Goal: Information Seeking & Learning: Learn about a topic

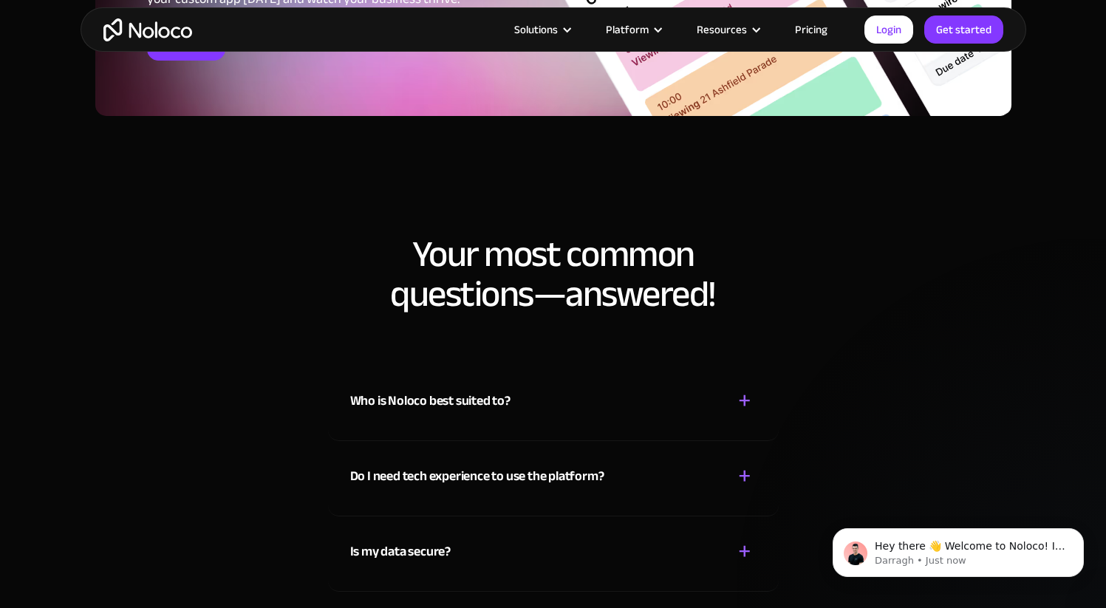
scroll to position [7306, 0]
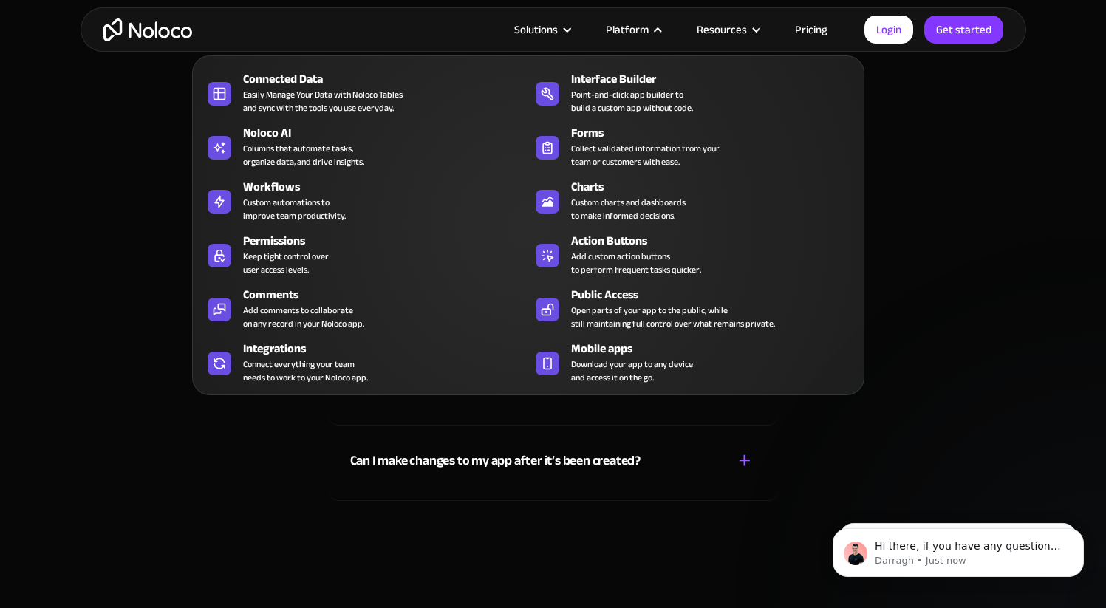
click at [627, 30] on div "Platform" at bounding box center [627, 29] width 43 height 19
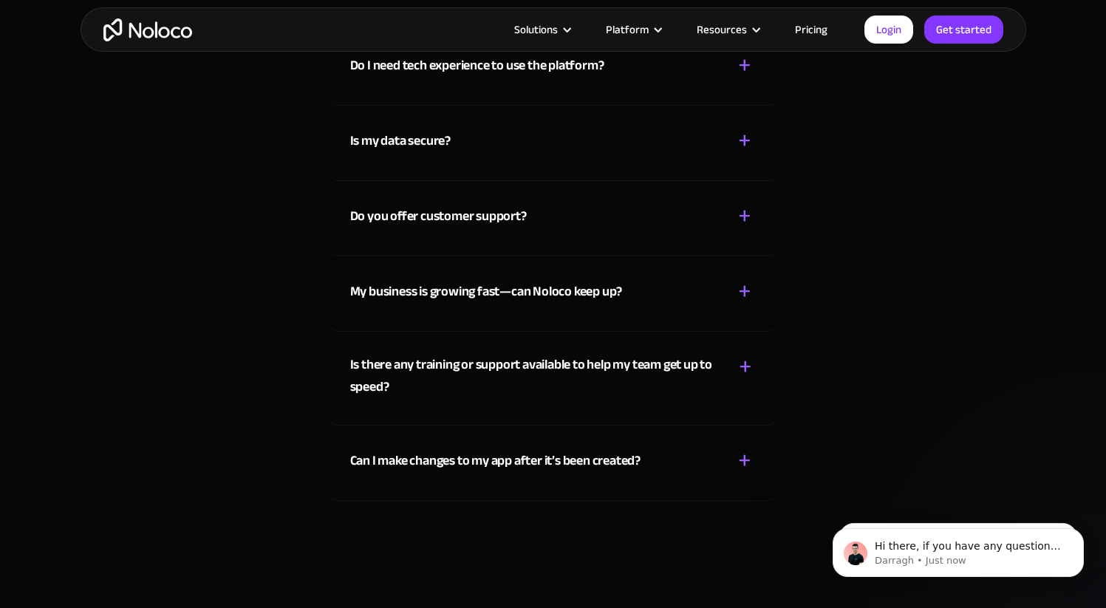
click at [627, 30] on div "Platform" at bounding box center [627, 29] width 43 height 19
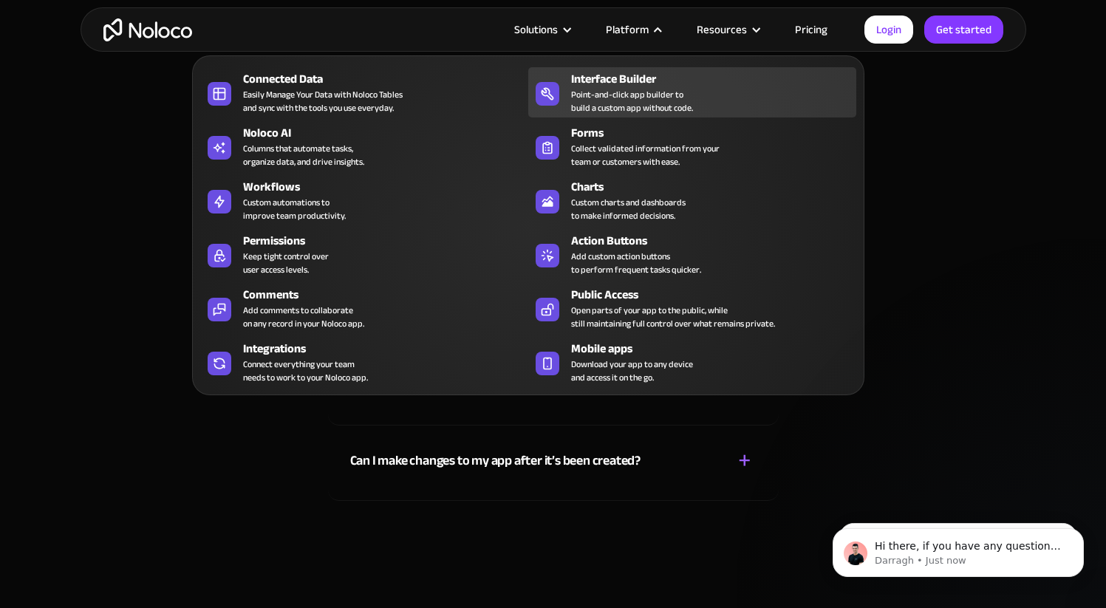
click at [603, 97] on div "Point-and-click app builder to build a custom app without code." at bounding box center [632, 101] width 122 height 27
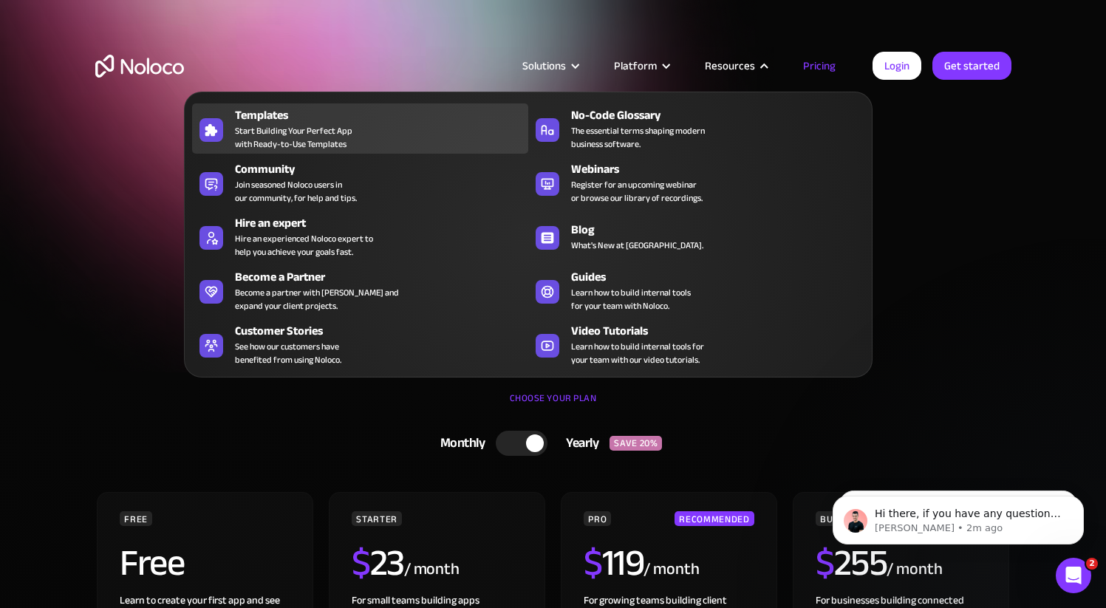
click at [415, 127] on div "Templates Start Building Your Perfect App with Ready-to-Use Templates" at bounding box center [378, 128] width 286 height 44
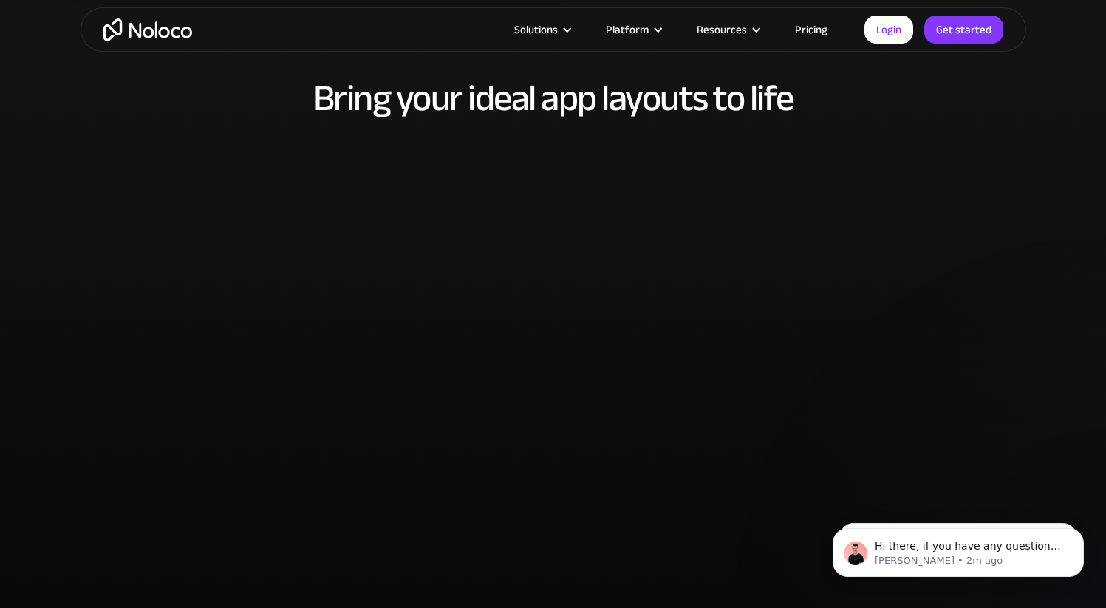
scroll to position [2996, 0]
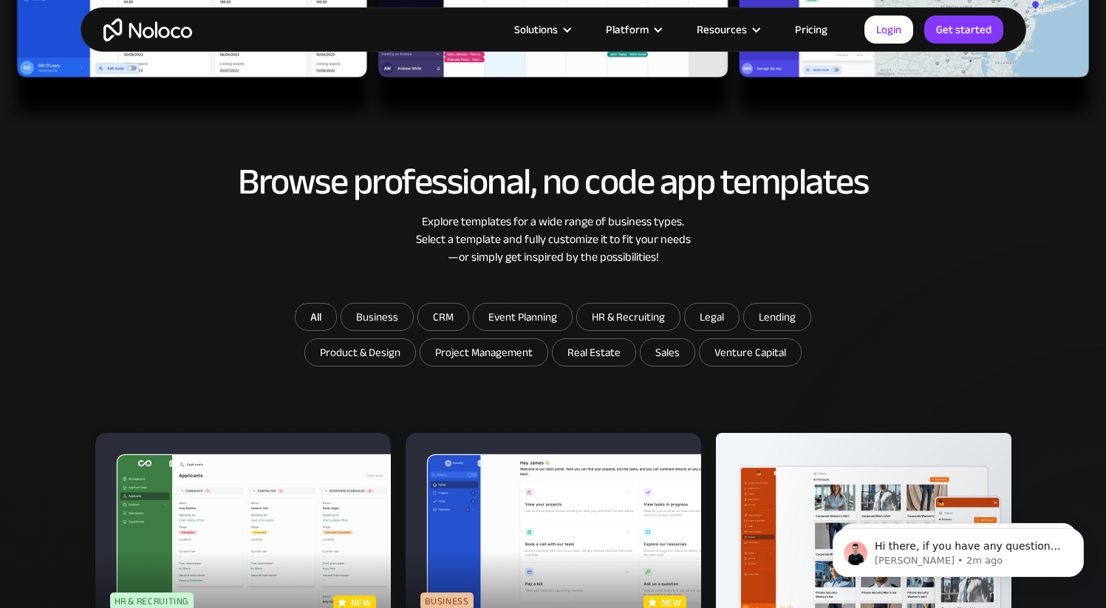
scroll to position [725, 0]
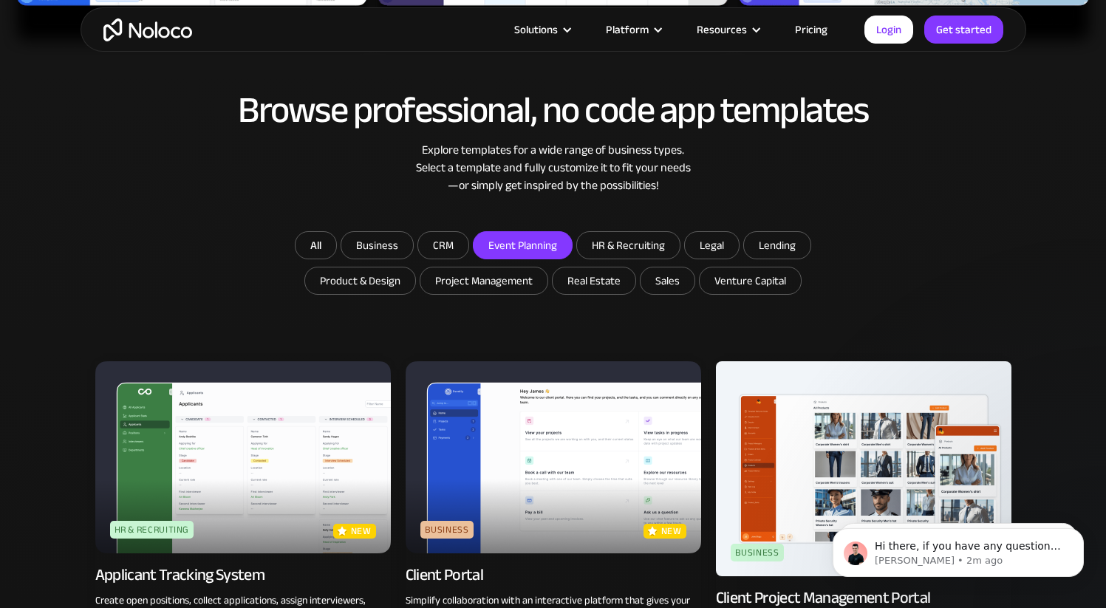
click at [413, 249] on input "Event Planning" at bounding box center [377, 245] width 72 height 27
checkbox input "true"
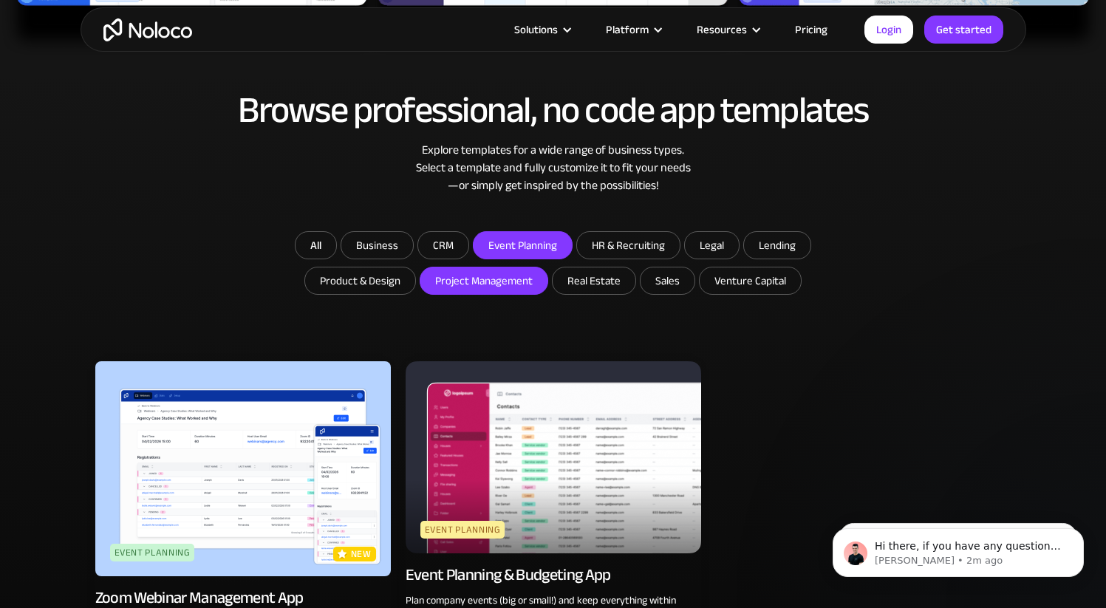
click at [413, 259] on input "Project Management" at bounding box center [377, 245] width 72 height 27
checkbox input "true"
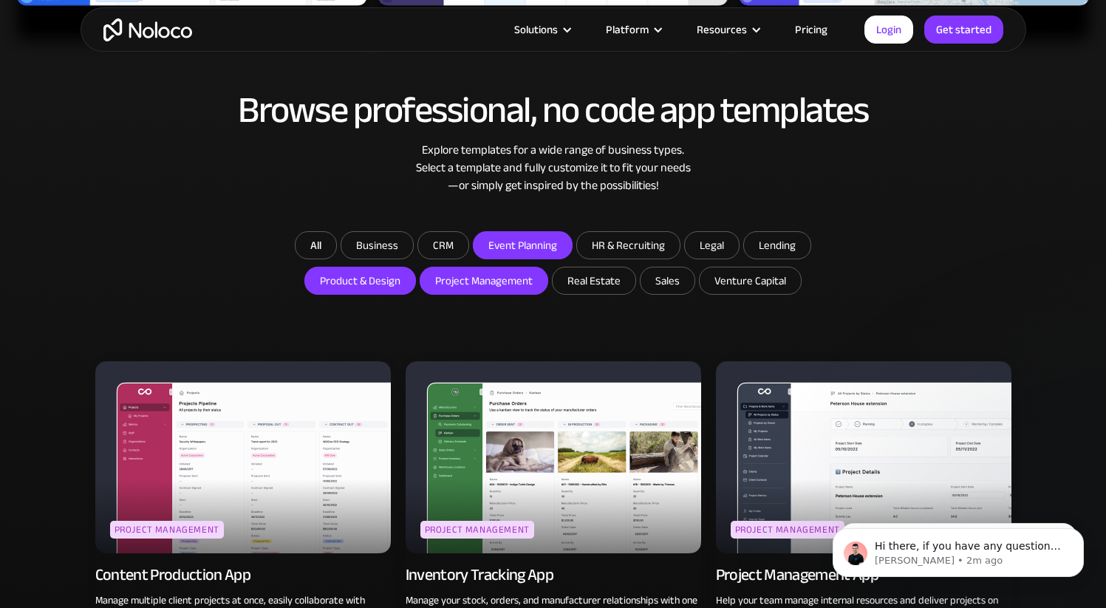
click at [406, 259] on input "Product & Design" at bounding box center [377, 245] width 72 height 27
checkbox input "true"
click at [412, 256] on input "Business" at bounding box center [377, 245] width 72 height 27
checkbox input "true"
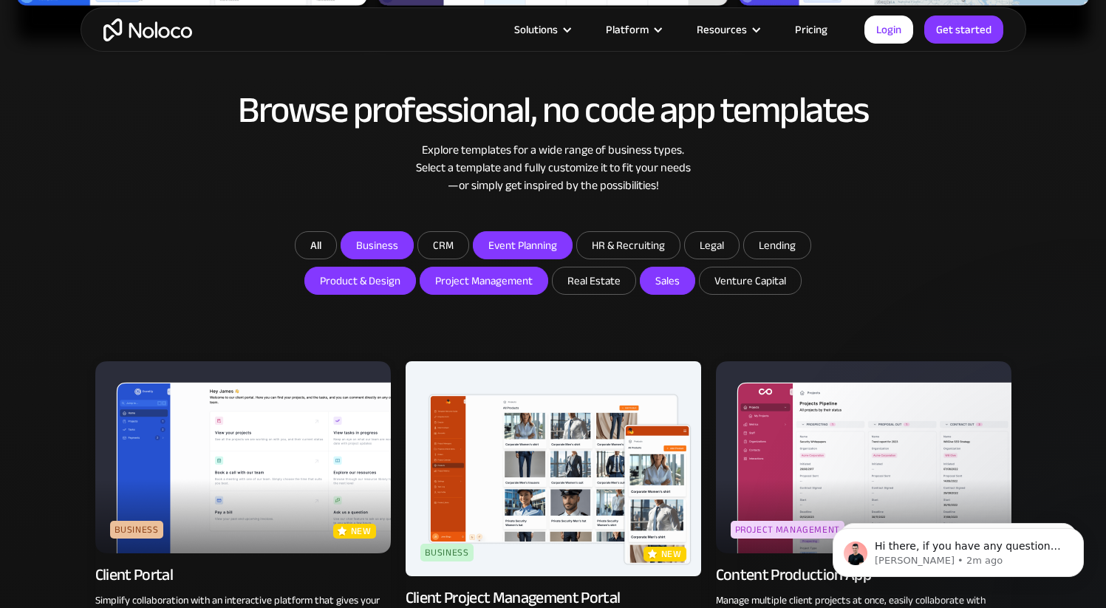
click at [635, 282] on input "Sales" at bounding box center [594, 280] width 83 height 27
checkbox input "true"
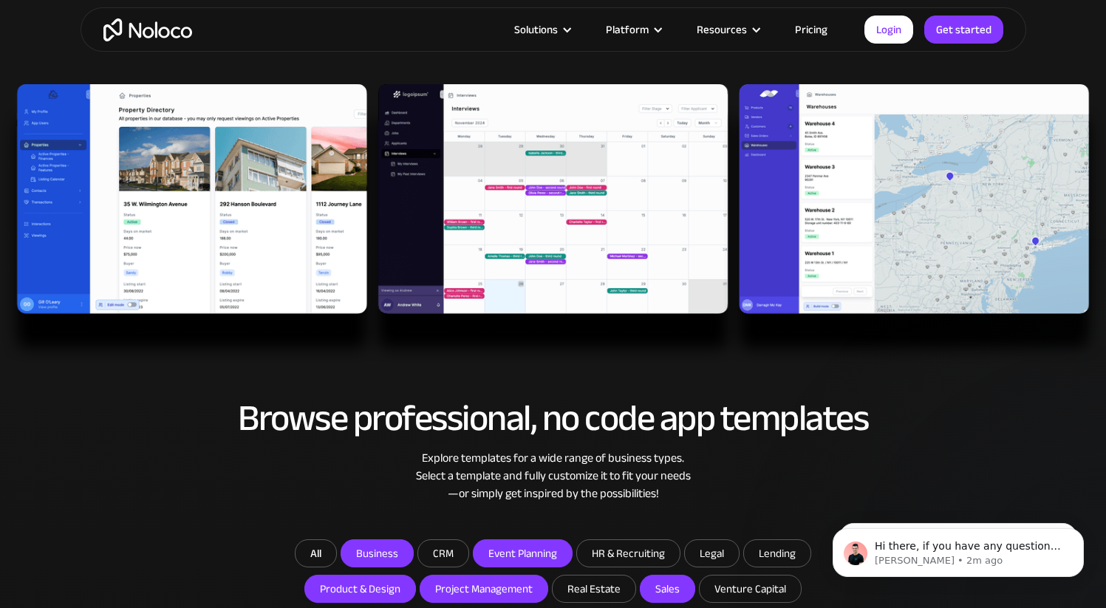
scroll to position [0, 0]
